Goal: Transaction & Acquisition: Download file/media

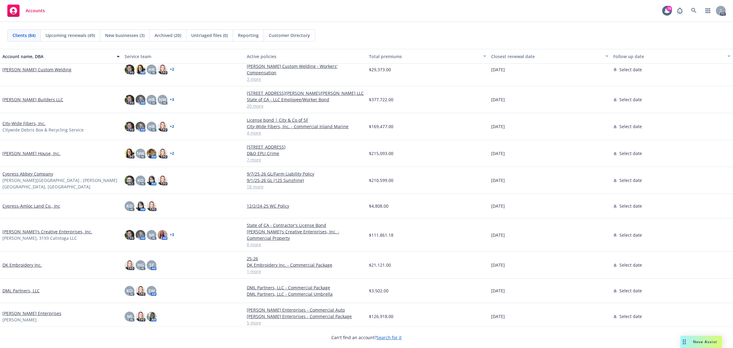
scroll to position [535, 0]
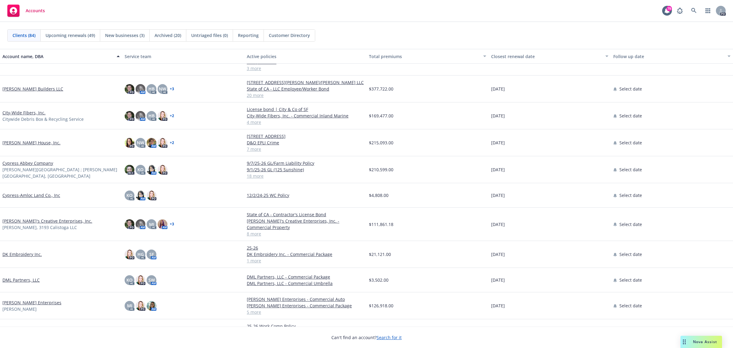
click at [21, 86] on link "Christopherson Builders LLC" at bounding box center [32, 89] width 61 height 6
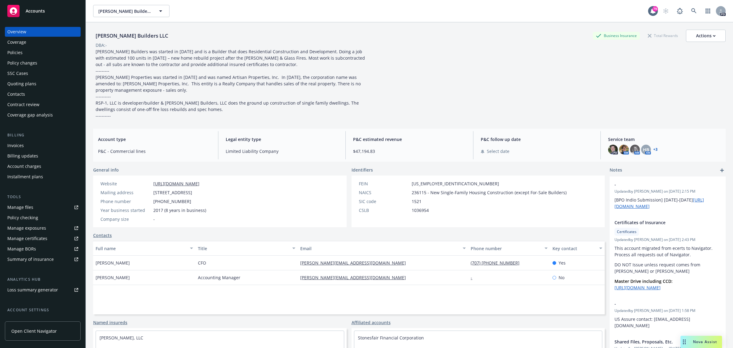
click at [8, 51] on div "Policies" at bounding box center [14, 53] width 15 height 10
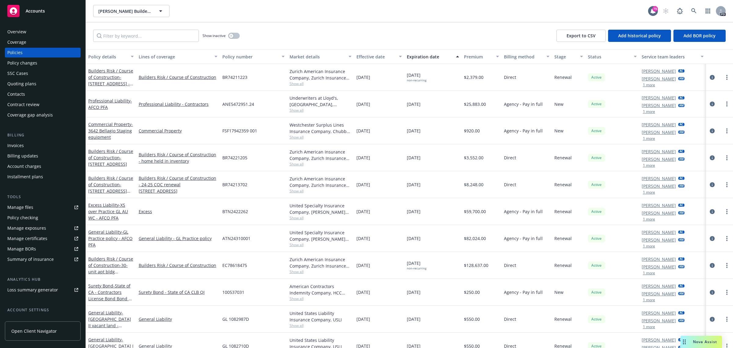
click at [38, 9] on span "Accounts" at bounding box center [35, 11] width 19 height 5
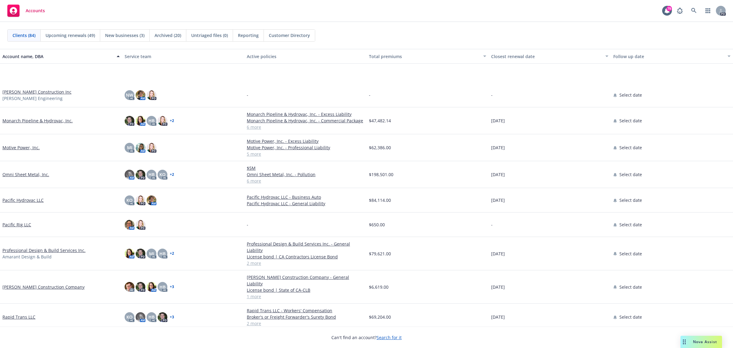
scroll to position [1260, 0]
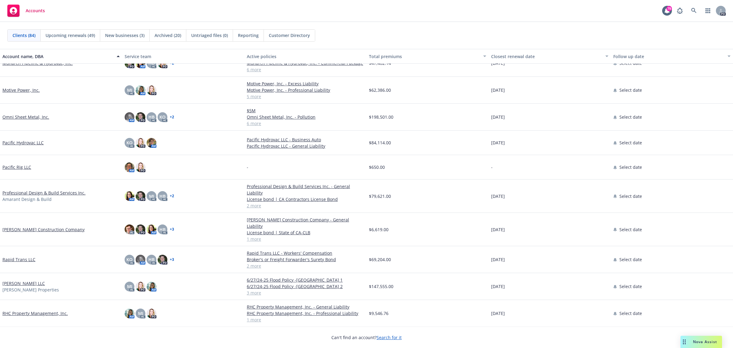
click at [12, 189] on link "Professional Design & Build Services Inc." at bounding box center [43, 192] width 83 height 6
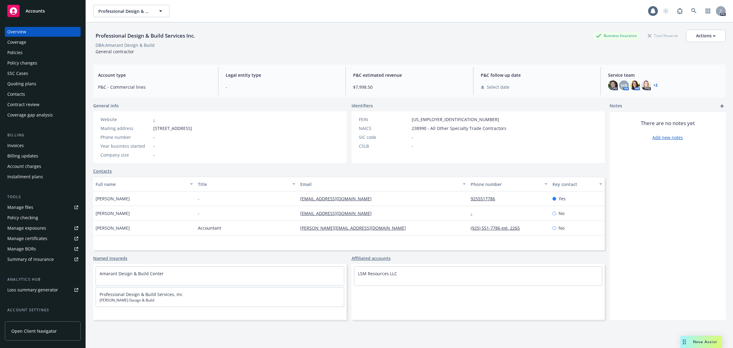
click at [19, 52] on div "Policies" at bounding box center [14, 53] width 15 height 10
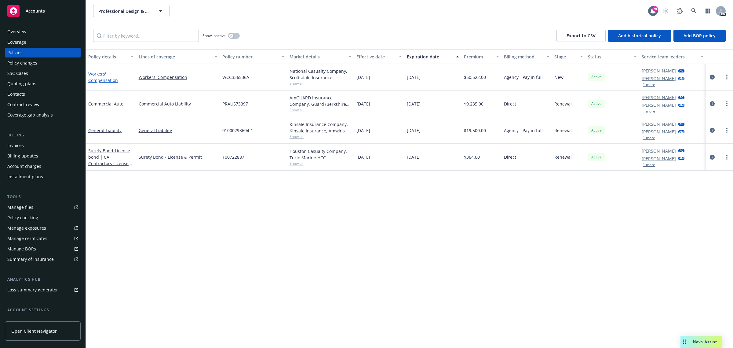
click at [97, 74] on link "Workers' Compensation" at bounding box center [103, 77] width 30 height 12
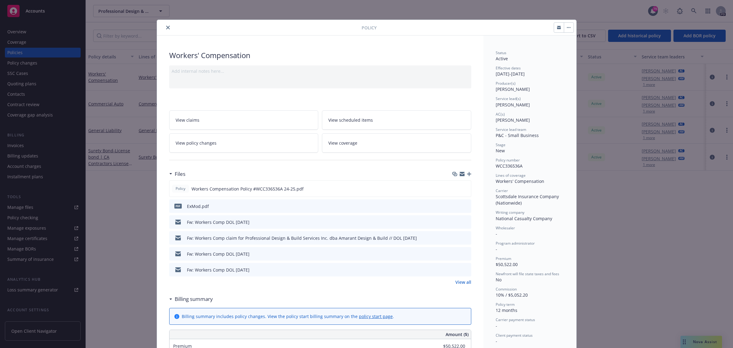
click at [460, 281] on link "View all" at bounding box center [464, 282] width 16 height 6
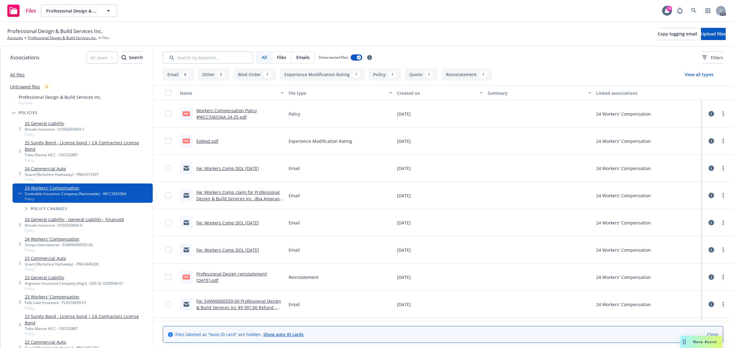
click at [211, 75] on button "Other 5" at bounding box center [214, 74] width 32 height 12
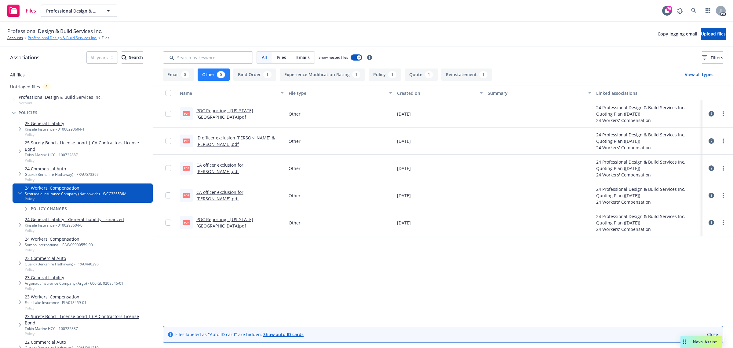
click at [49, 38] on link "Professional Design & Build Services Inc." at bounding box center [62, 37] width 69 height 5
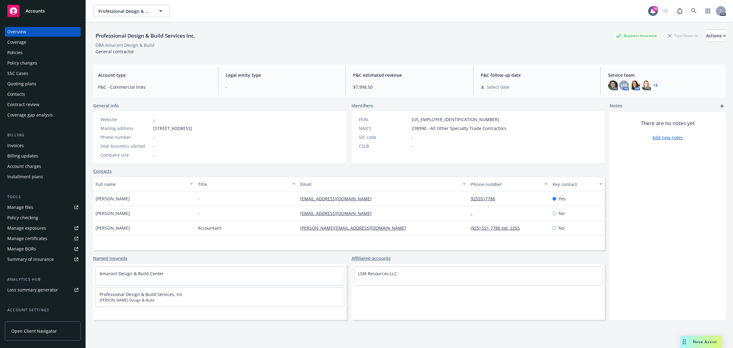
click at [14, 53] on div "Policies" at bounding box center [14, 53] width 15 height 10
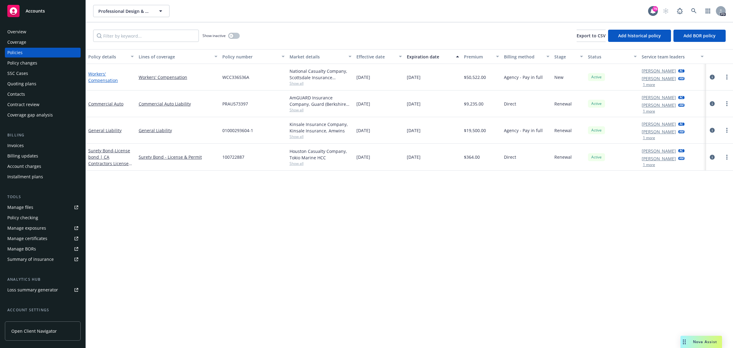
click at [97, 76] on link "Workers' Compensation" at bounding box center [103, 77] width 30 height 12
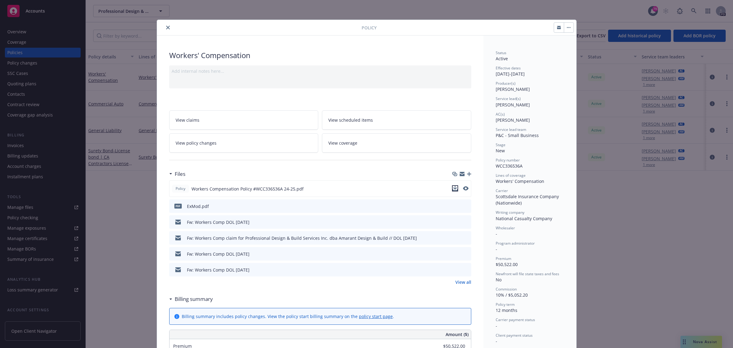
click at [453, 187] on icon "download file" at bounding box center [455, 188] width 5 height 5
